Goal: Transaction & Acquisition: Purchase product/service

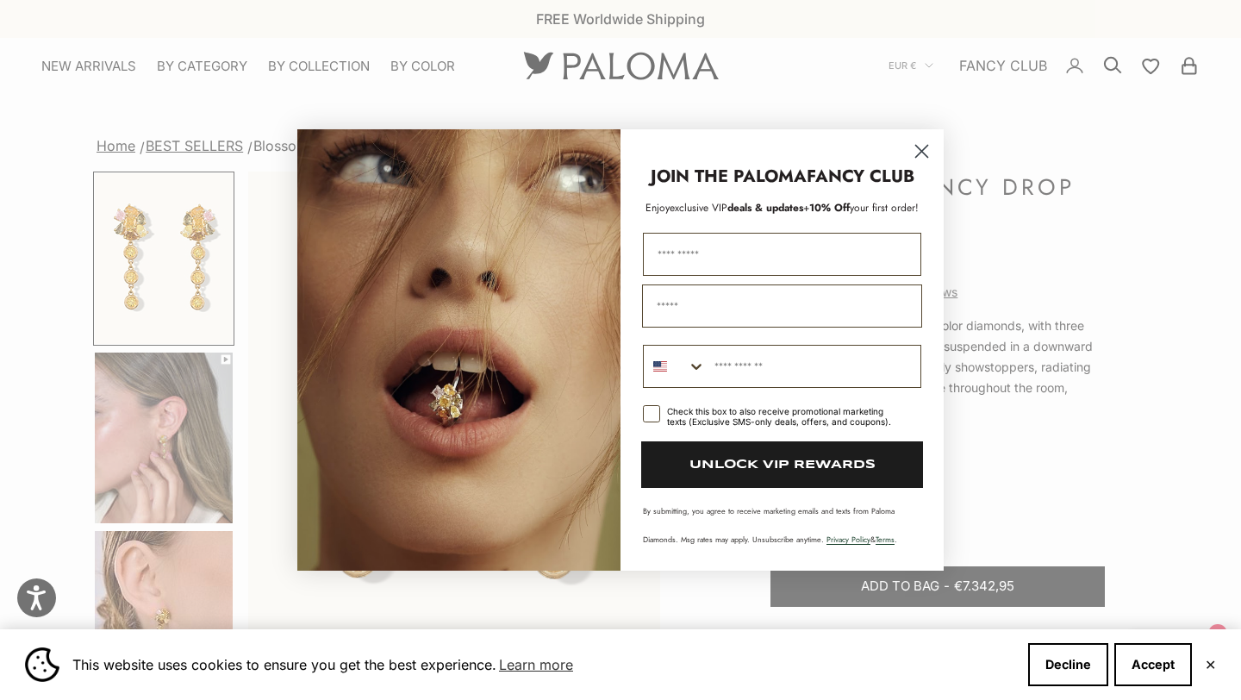
click at [922, 159] on circle "Close dialog" at bounding box center [921, 151] width 28 height 28
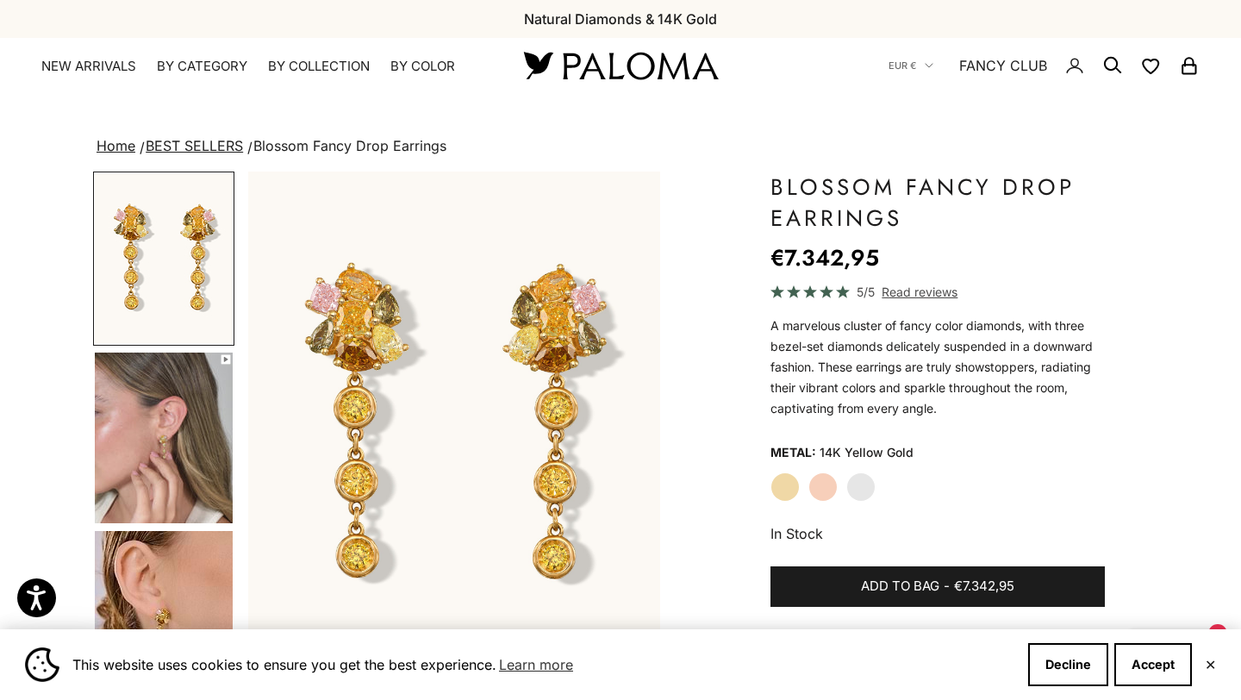
click at [158, 417] on img "Go to item 4" at bounding box center [164, 437] width 138 height 171
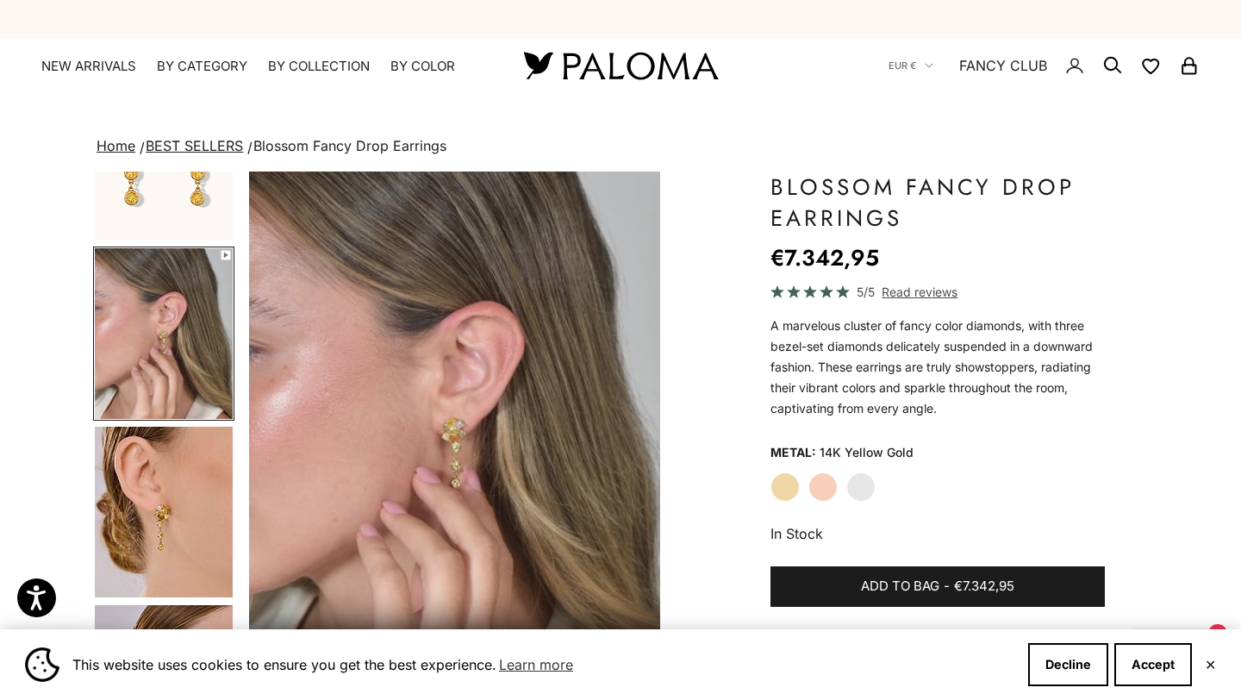
scroll to position [106, 0]
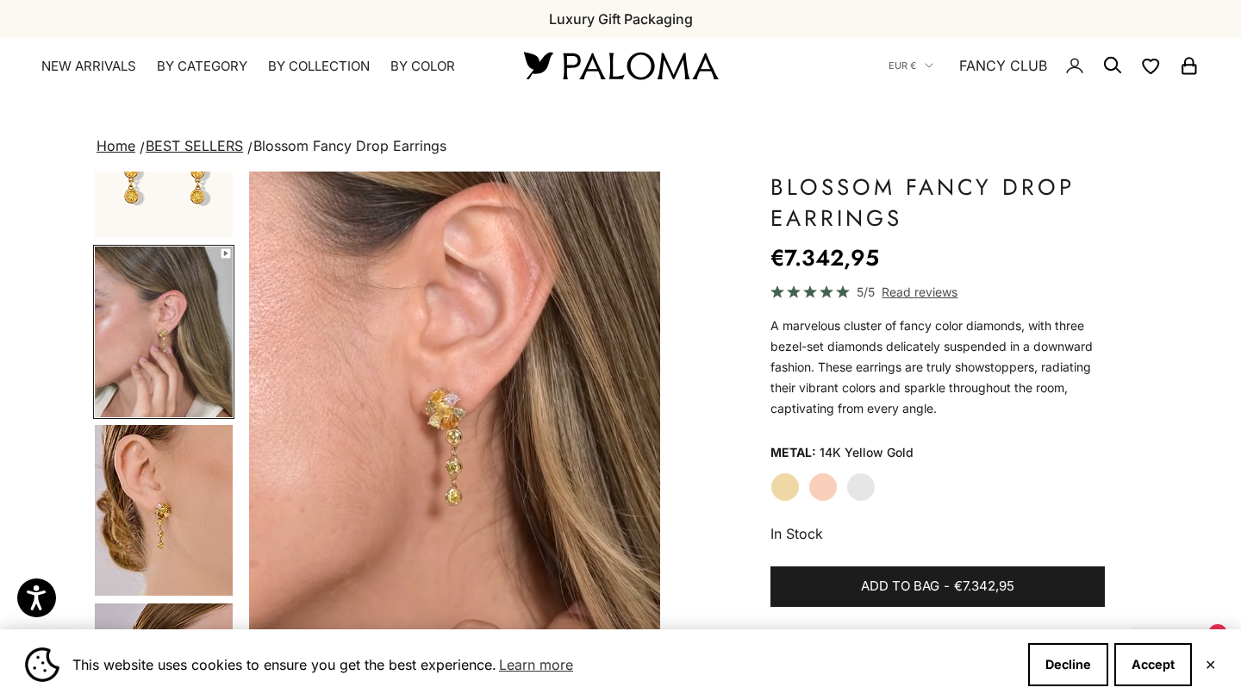
click at [170, 478] on img "Go to item 5" at bounding box center [164, 510] width 138 height 171
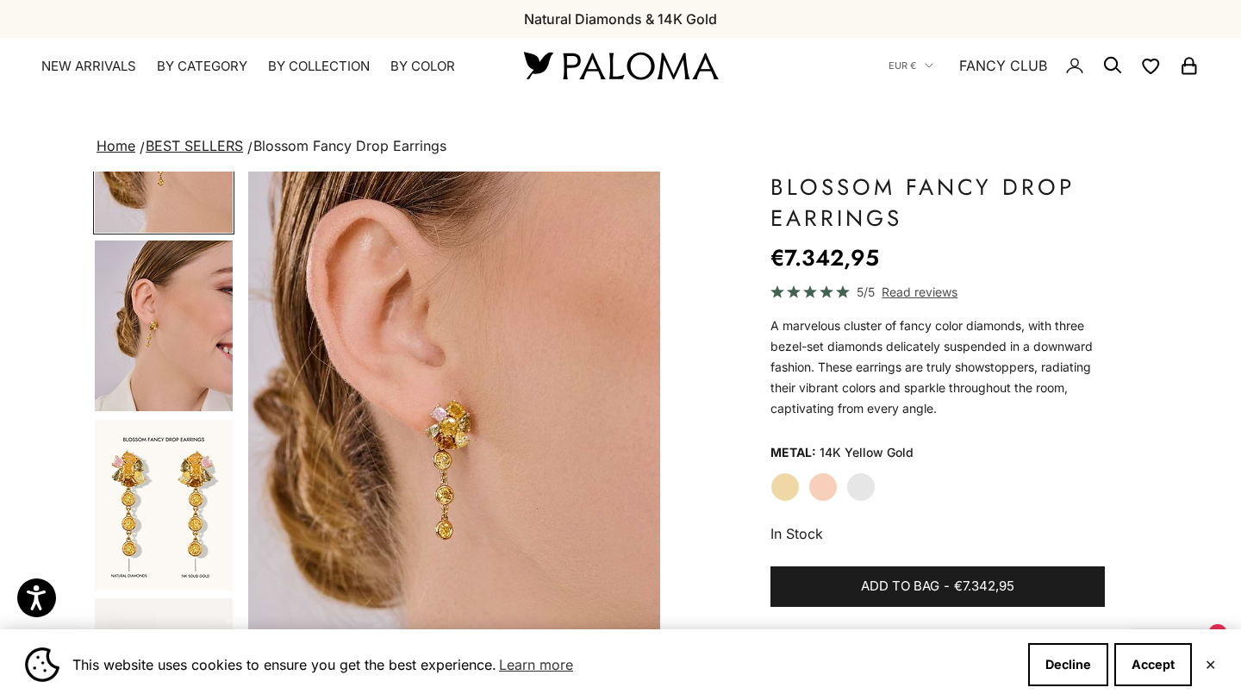
scroll to position [476, 0]
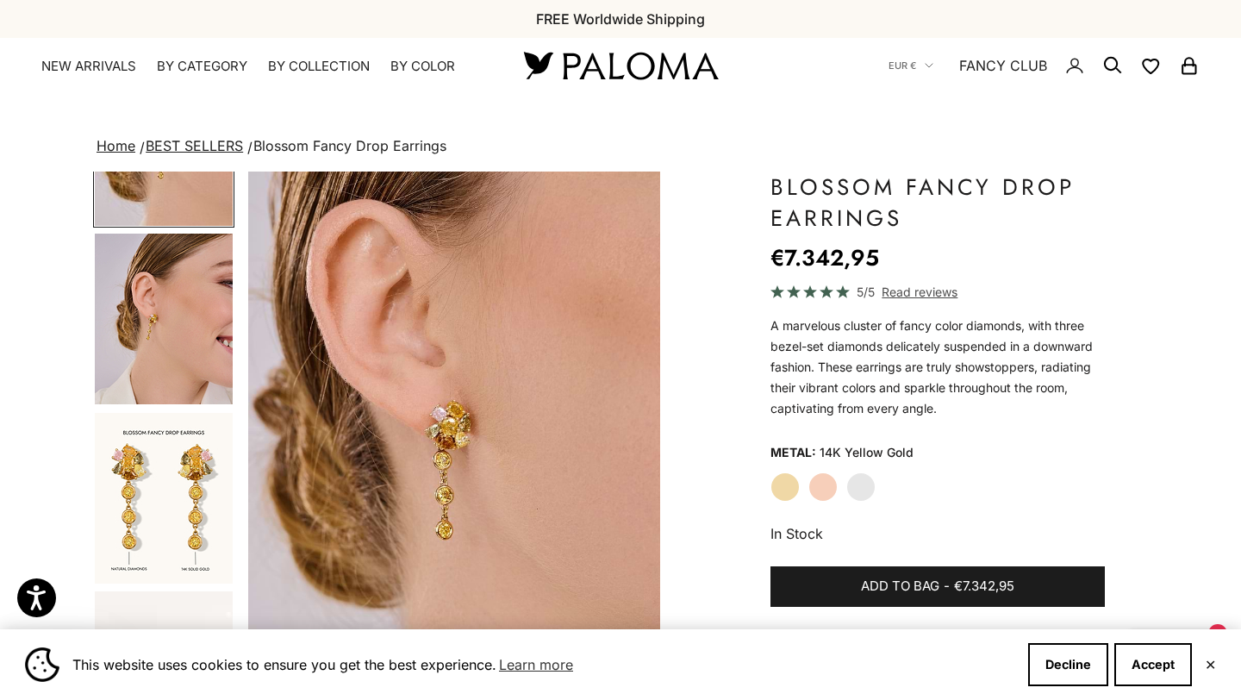
click at [827, 486] on label "Rose Gold" at bounding box center [822, 486] width 29 height 29
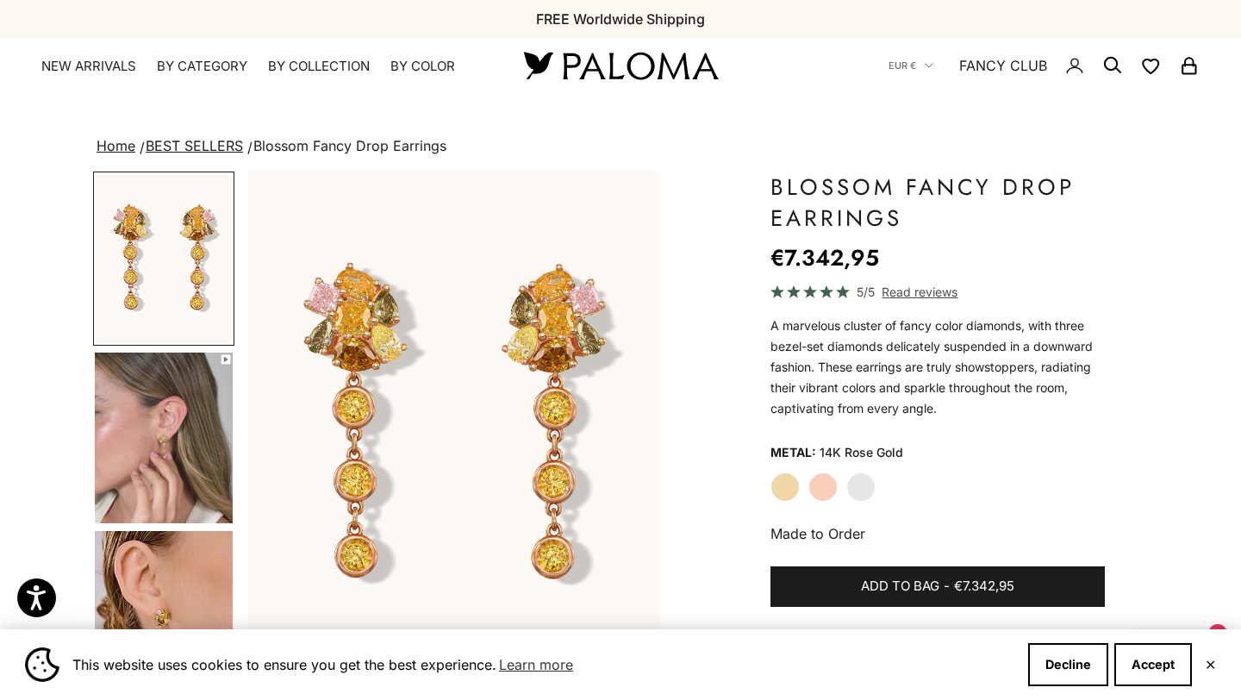
click at [854, 483] on label "White Gold" at bounding box center [860, 486] width 29 height 29
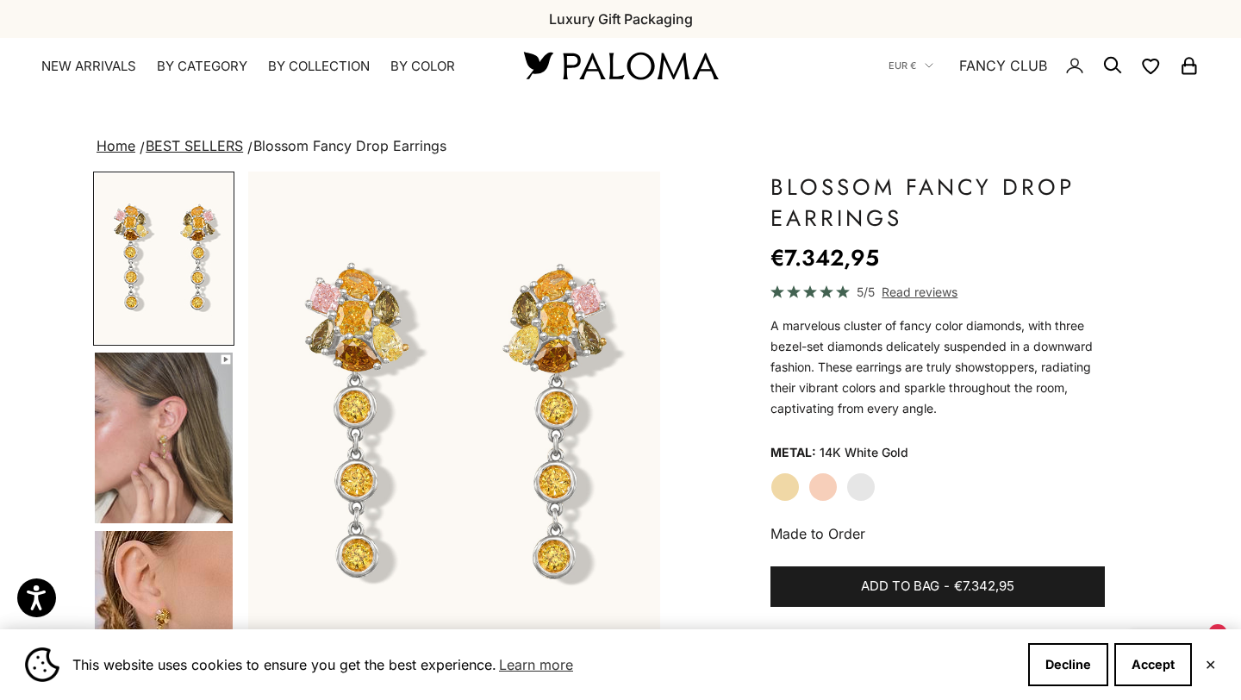
click at [782, 483] on label "Yellow Gold" at bounding box center [784, 486] width 29 height 29
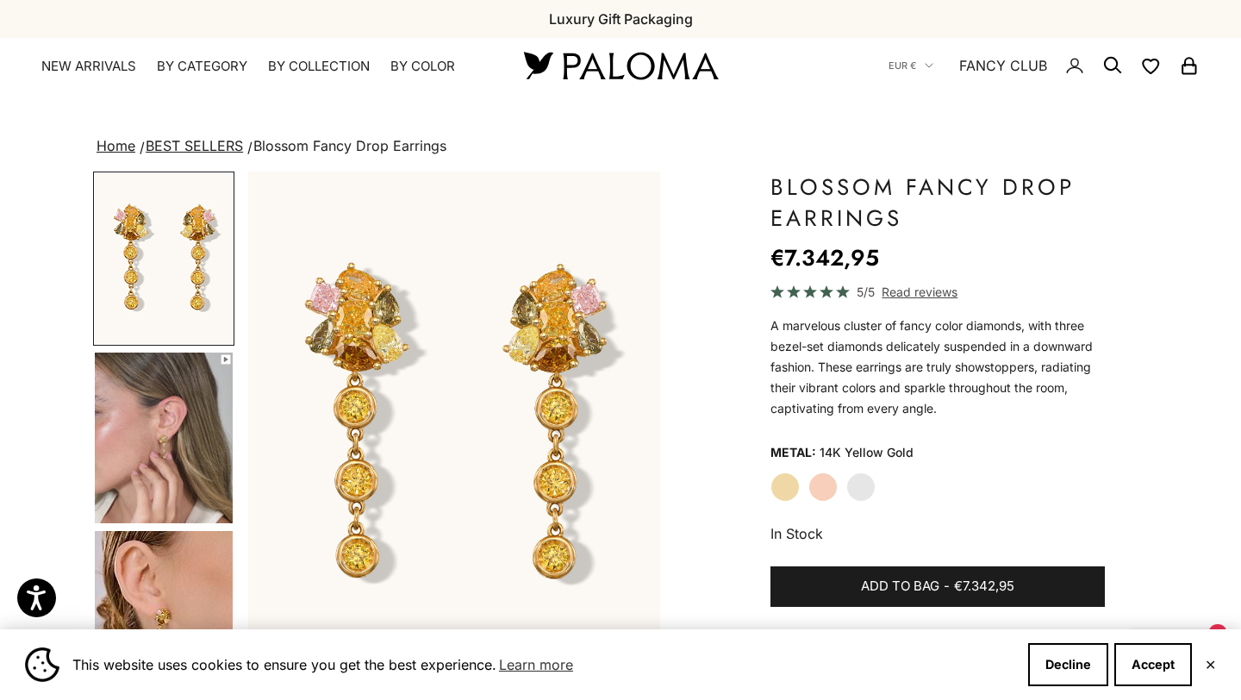
click at [820, 483] on label "Rose Gold" at bounding box center [822, 486] width 29 height 29
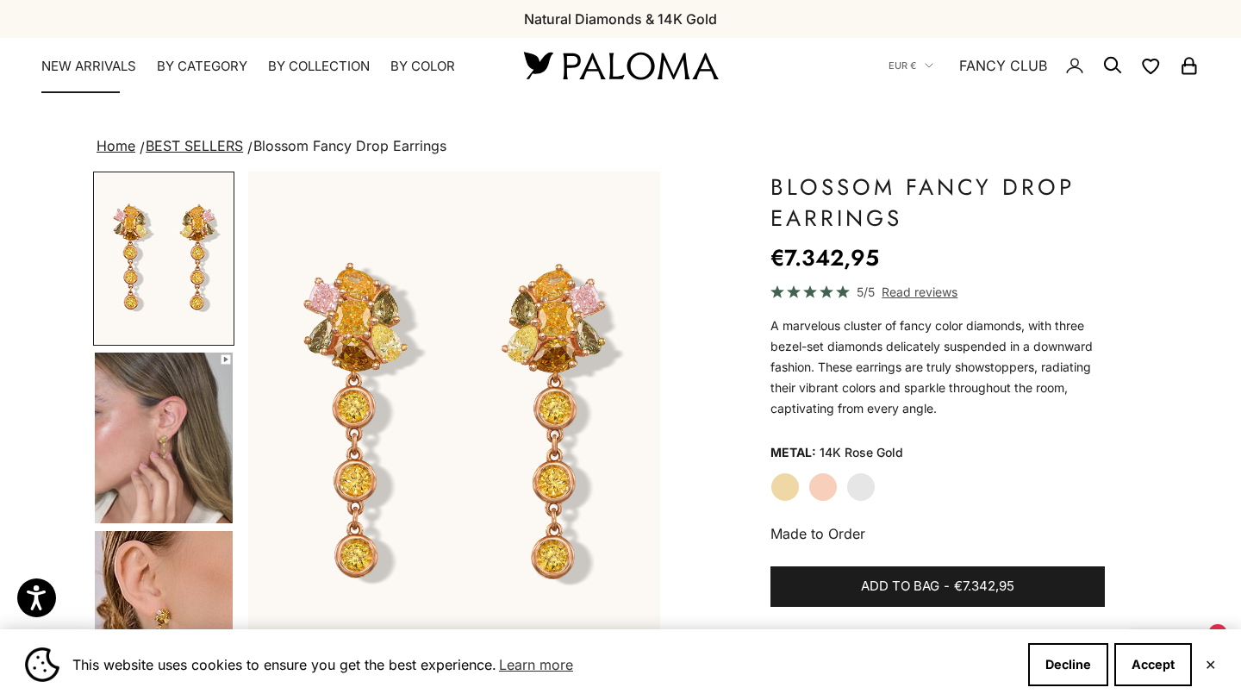
click at [85, 59] on link "NEW ARRIVALS" at bounding box center [88, 66] width 95 height 17
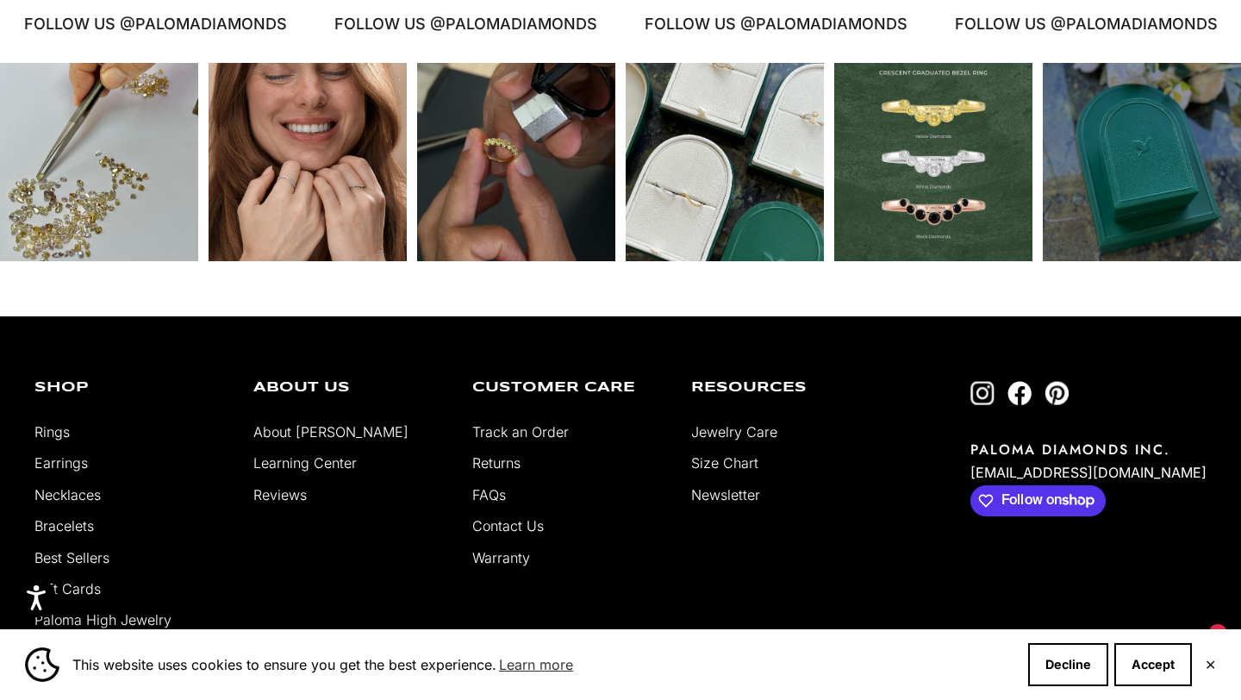
scroll to position [3280, 0]
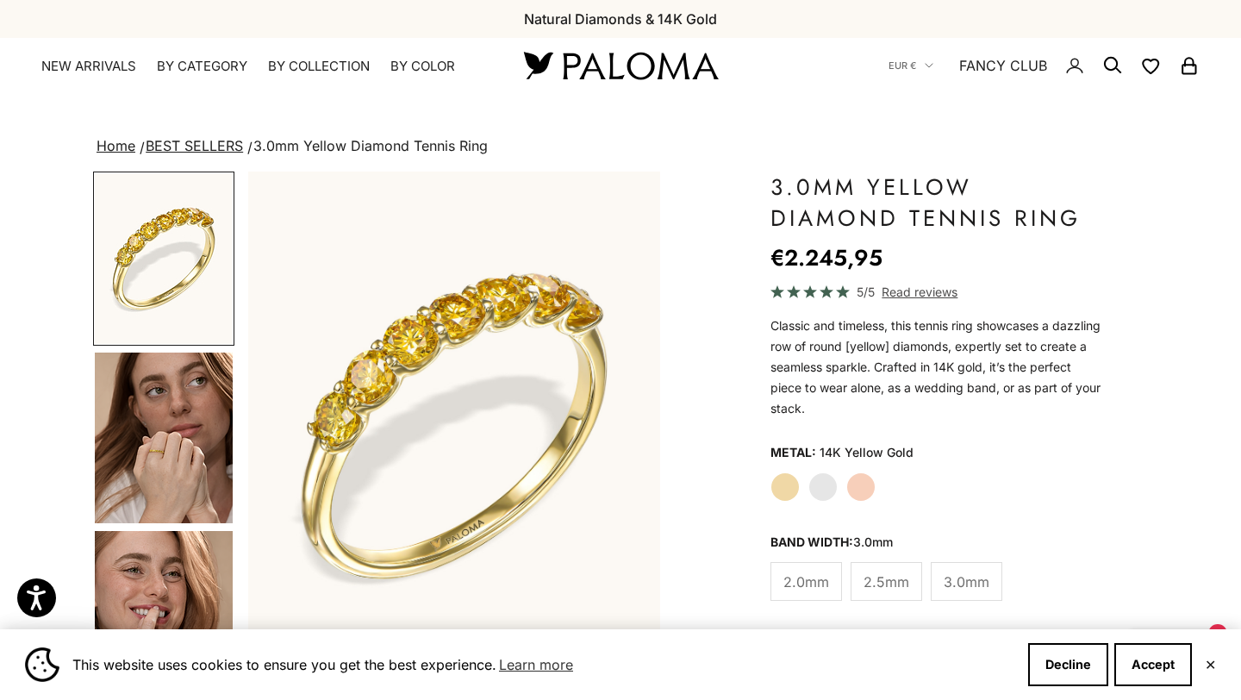
click at [181, 406] on img "Go to item 4" at bounding box center [164, 437] width 138 height 171
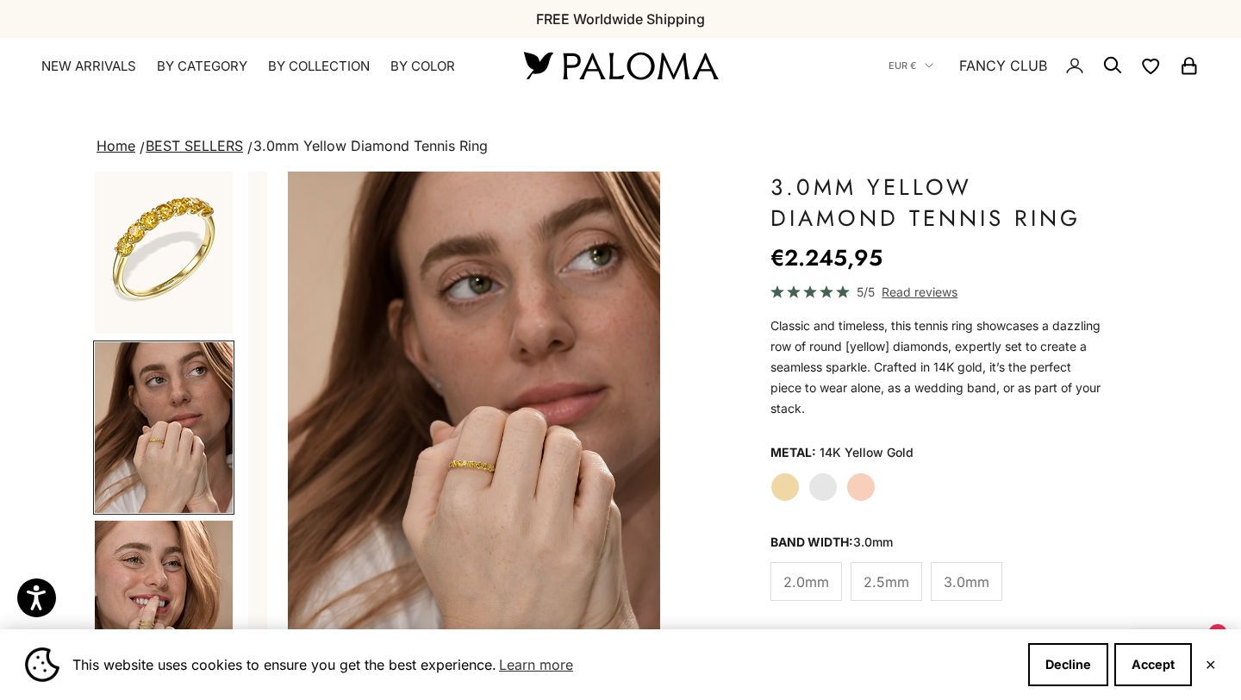
scroll to position [0, 432]
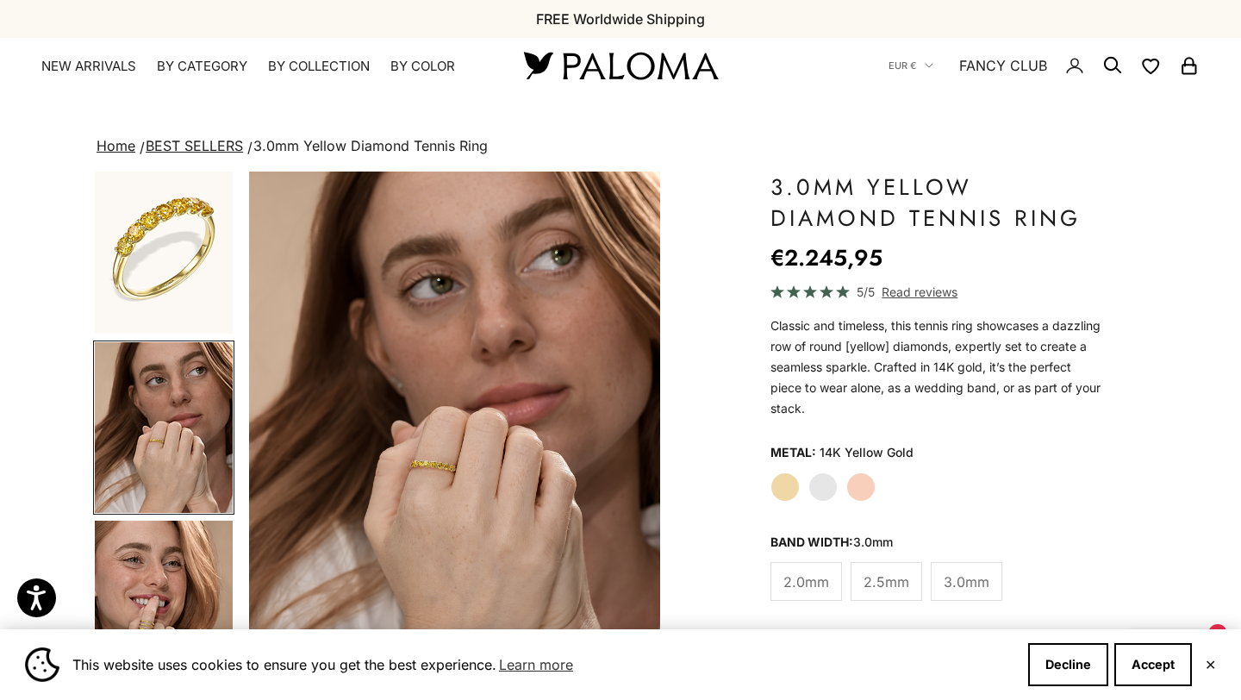
click at [403, 529] on img "Item 4 of 14" at bounding box center [455, 425] width 412 height 508
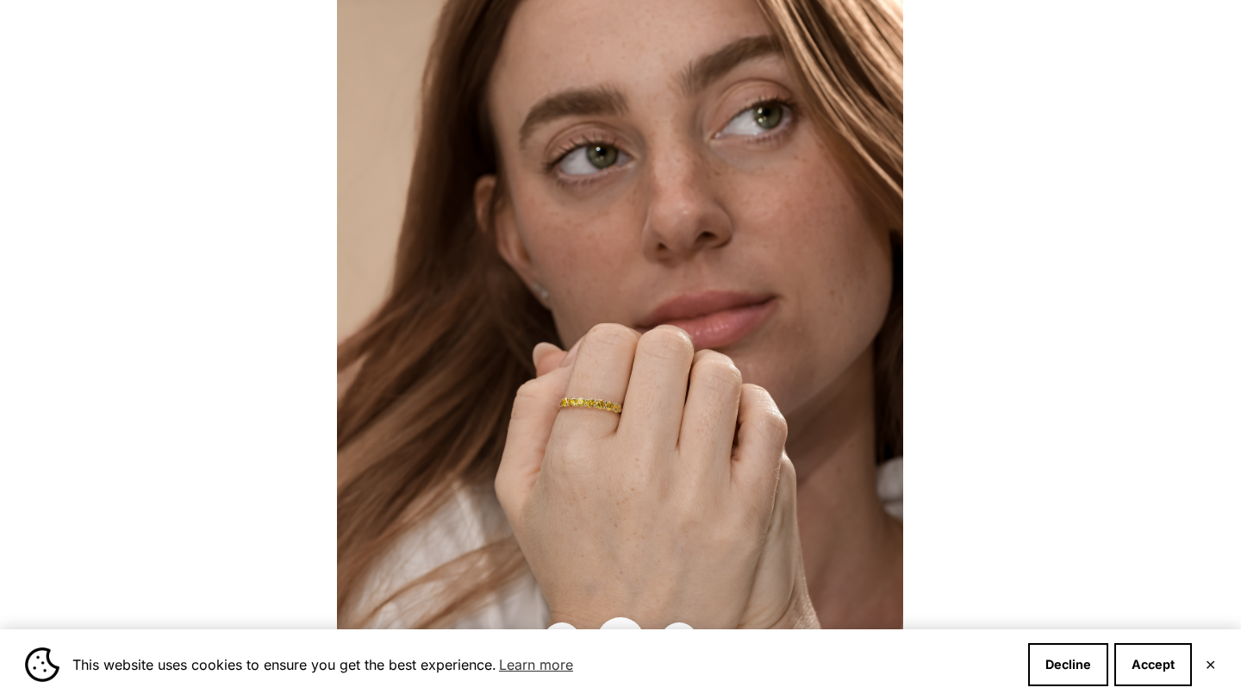
click at [595, 442] on img at bounding box center [620, 350] width 566 height 700
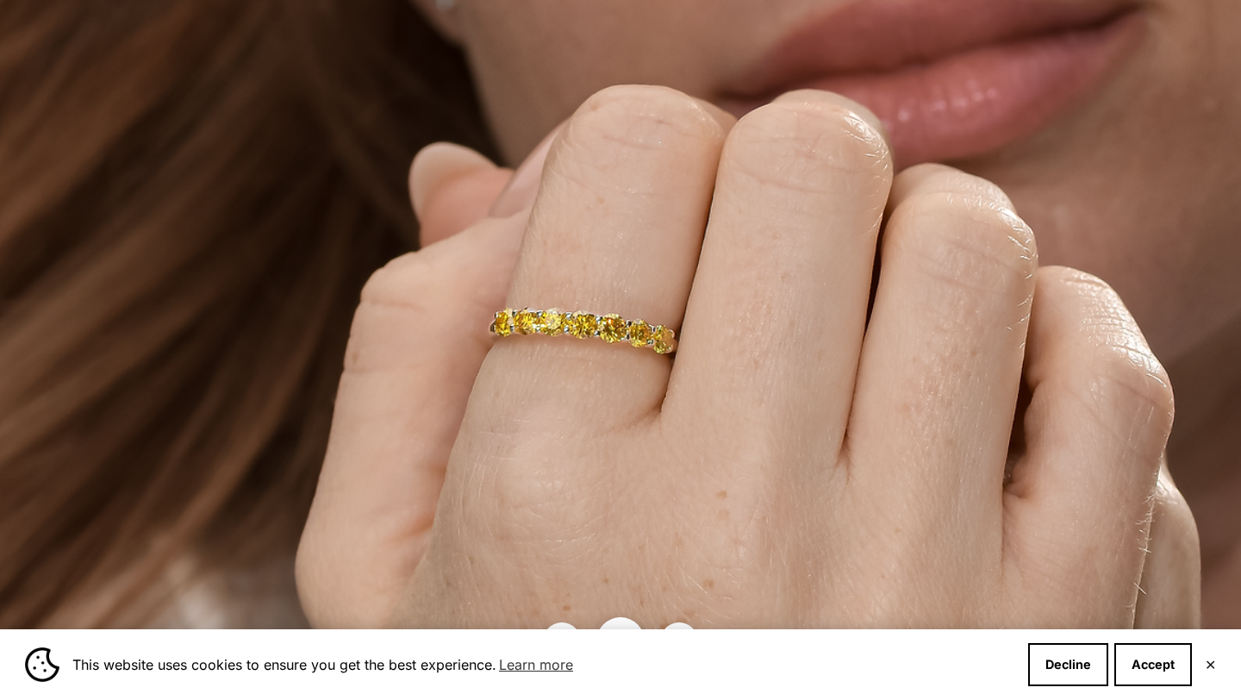
click at [633, 394] on img at bounding box center [671, 165] width 1699 height 2099
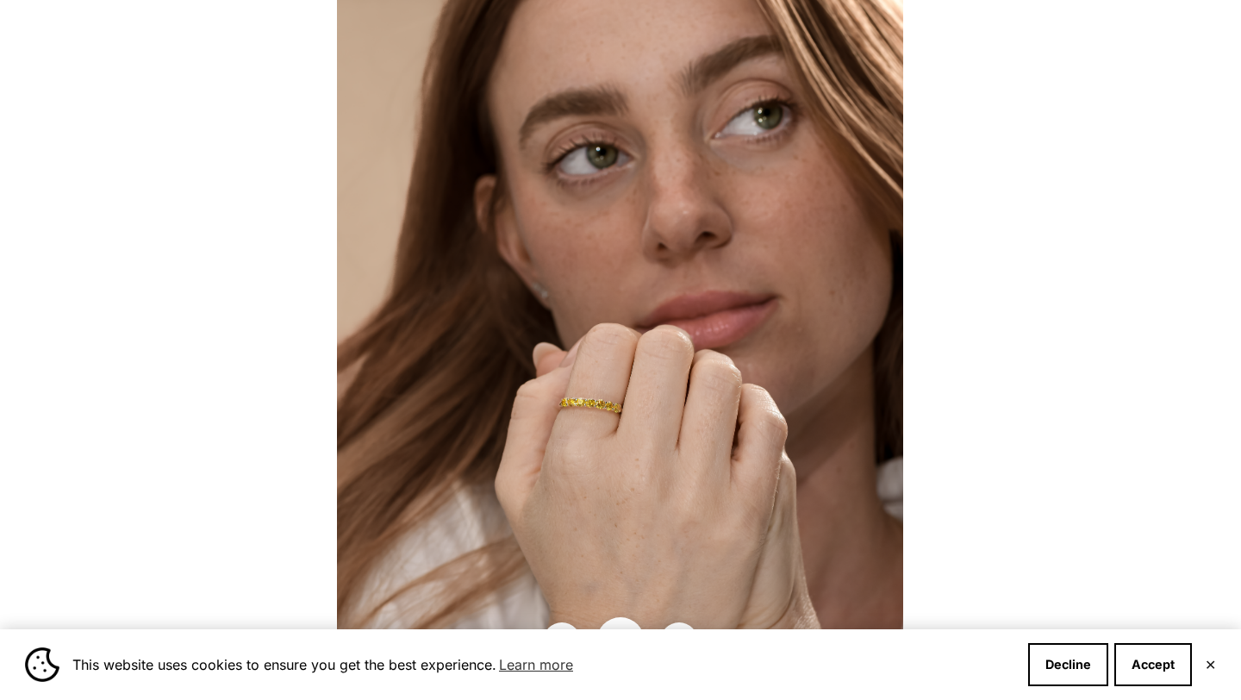
click at [1011, 335] on div at bounding box center [620, 350] width 1241 height 700
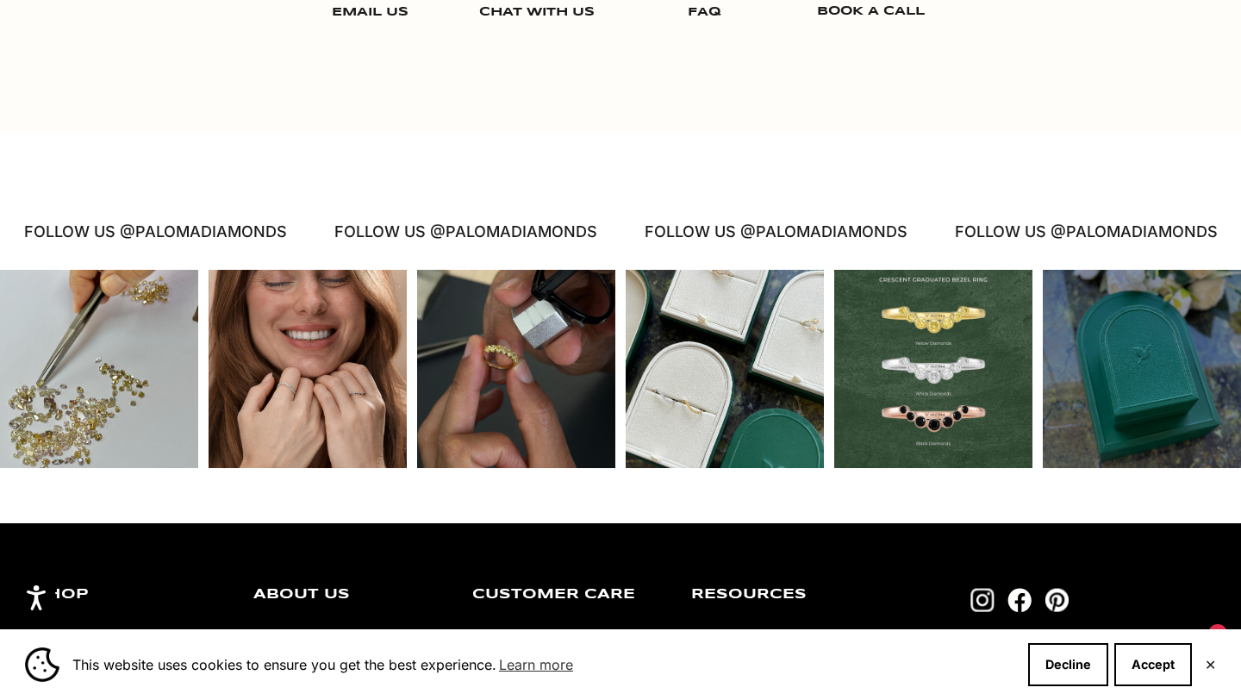
scroll to position [2980, 0]
